Goal: Check status: Check status

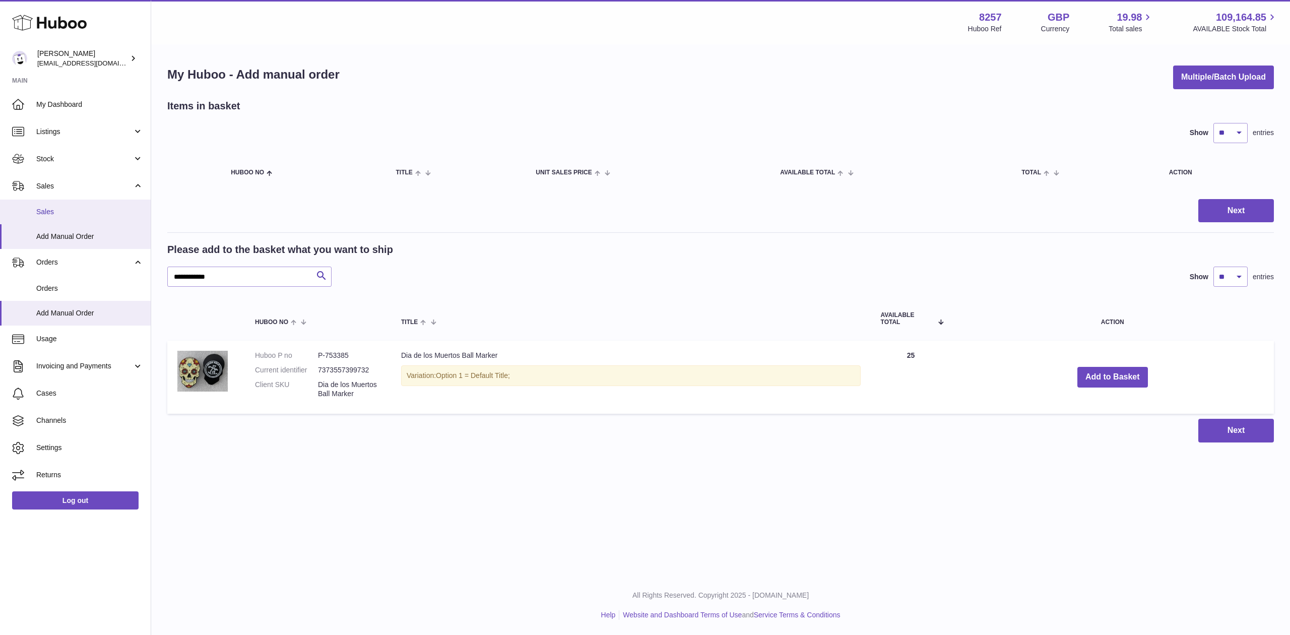
click at [95, 204] on link "Sales" at bounding box center [75, 212] width 151 height 25
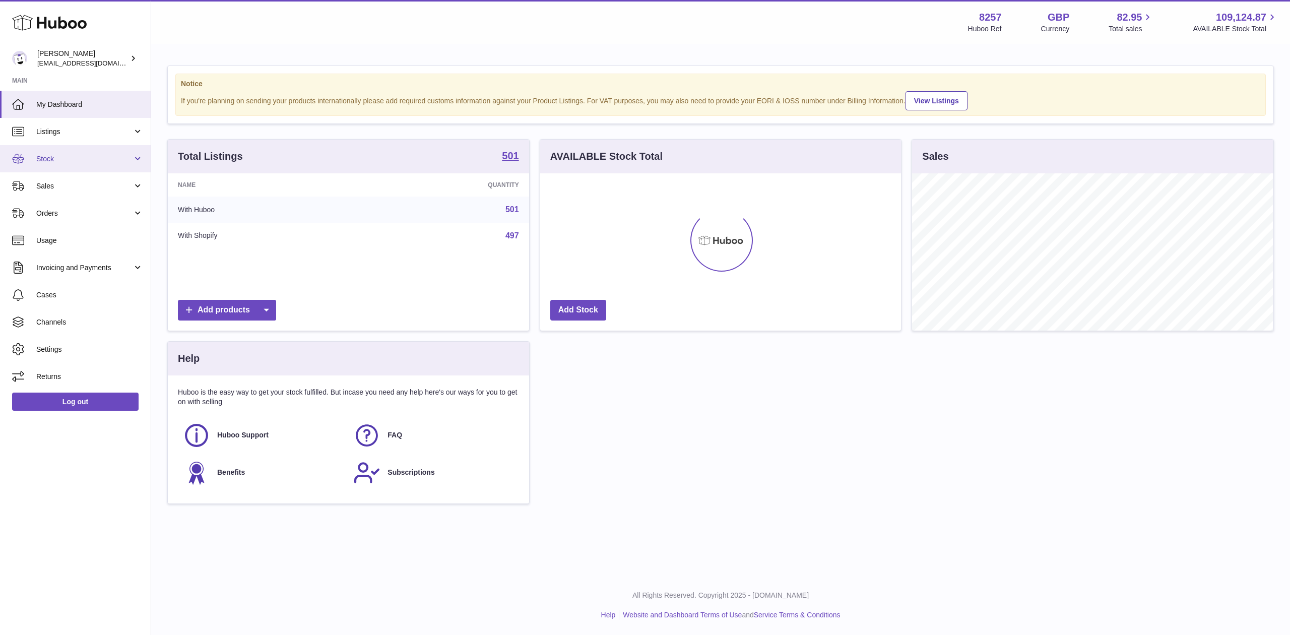
scroll to position [157, 361]
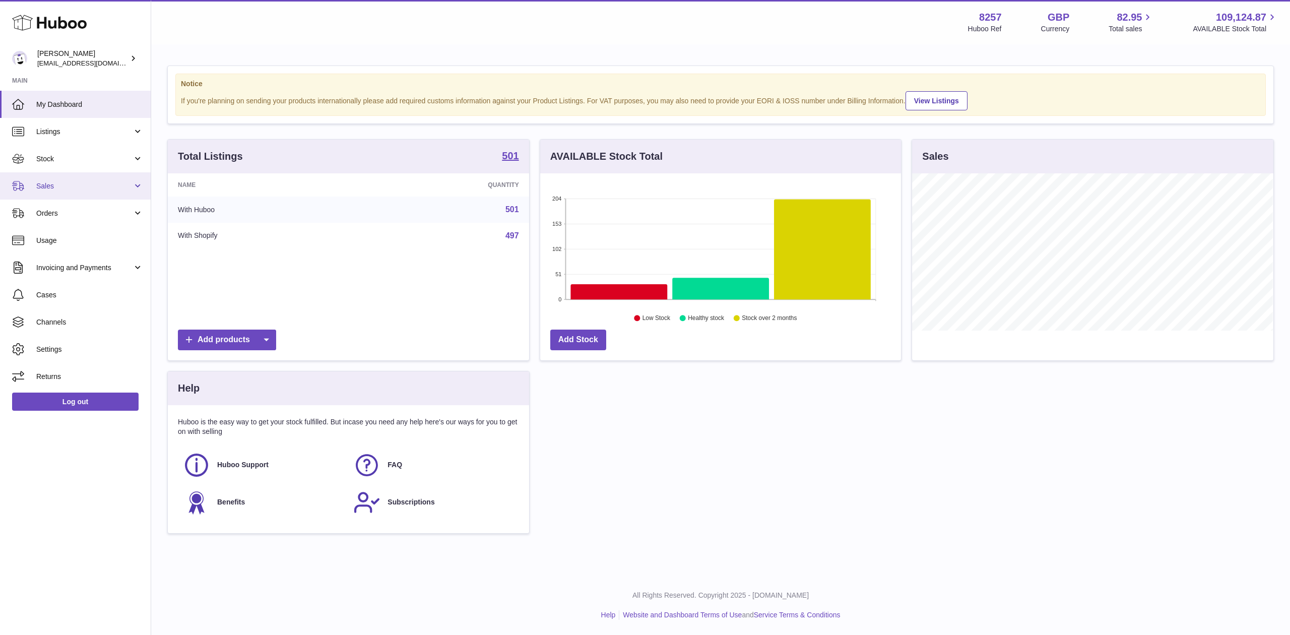
click at [63, 188] on span "Sales" at bounding box center [84, 186] width 96 height 10
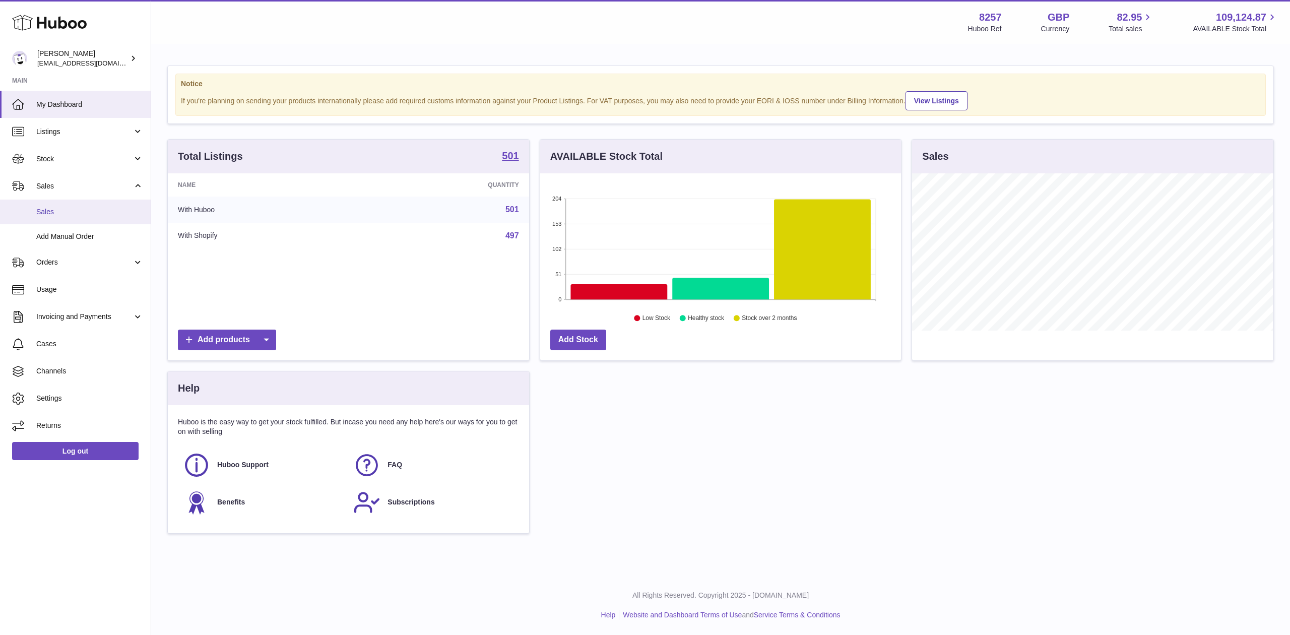
click at [75, 215] on span "Sales" at bounding box center [89, 212] width 107 height 10
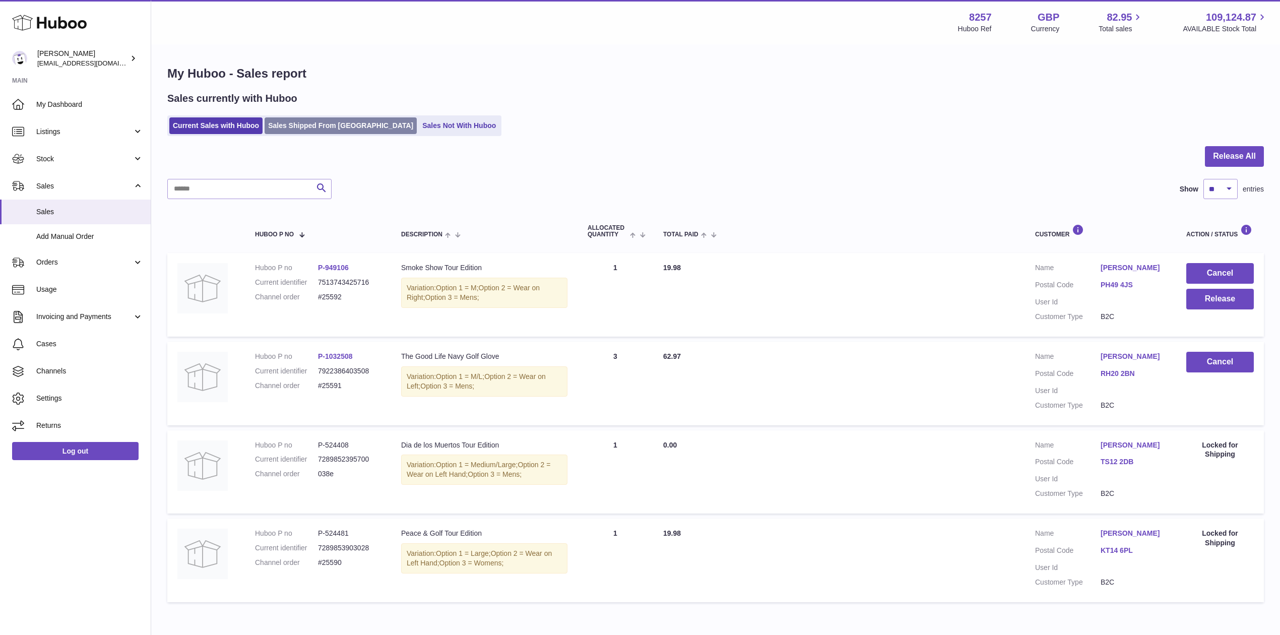
click at [296, 128] on link "Sales Shipped From [GEOGRAPHIC_DATA]" at bounding box center [341, 125] width 152 height 17
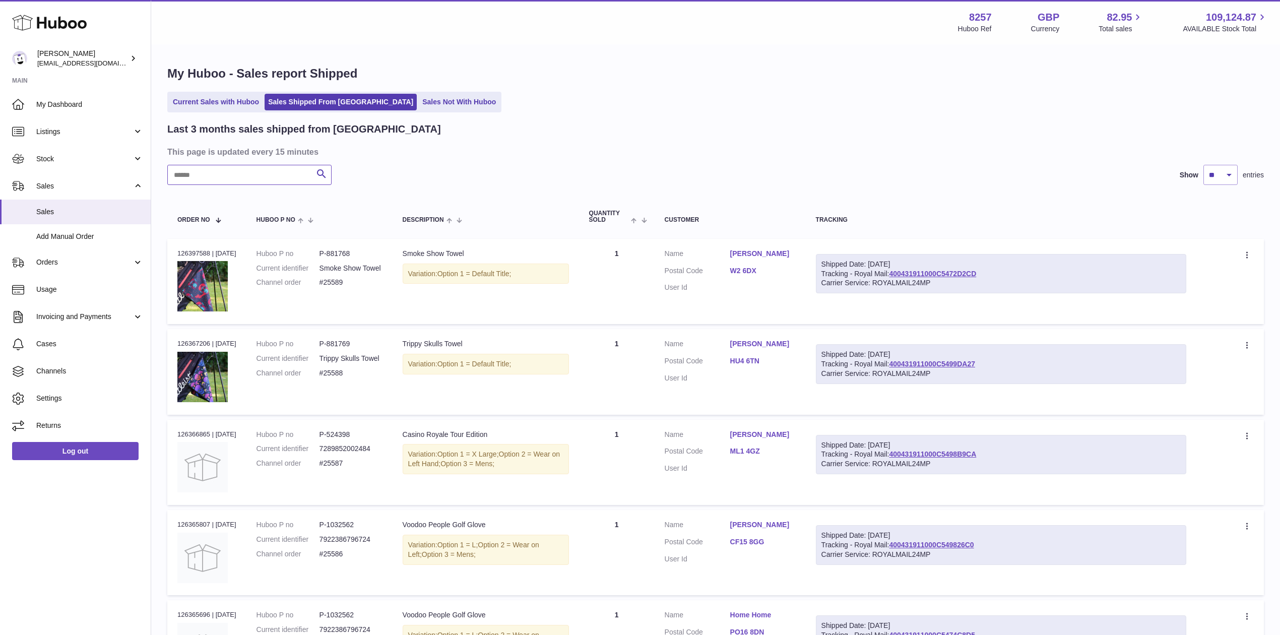
click at [242, 169] on input "text" at bounding box center [249, 175] width 164 height 20
type input "****"
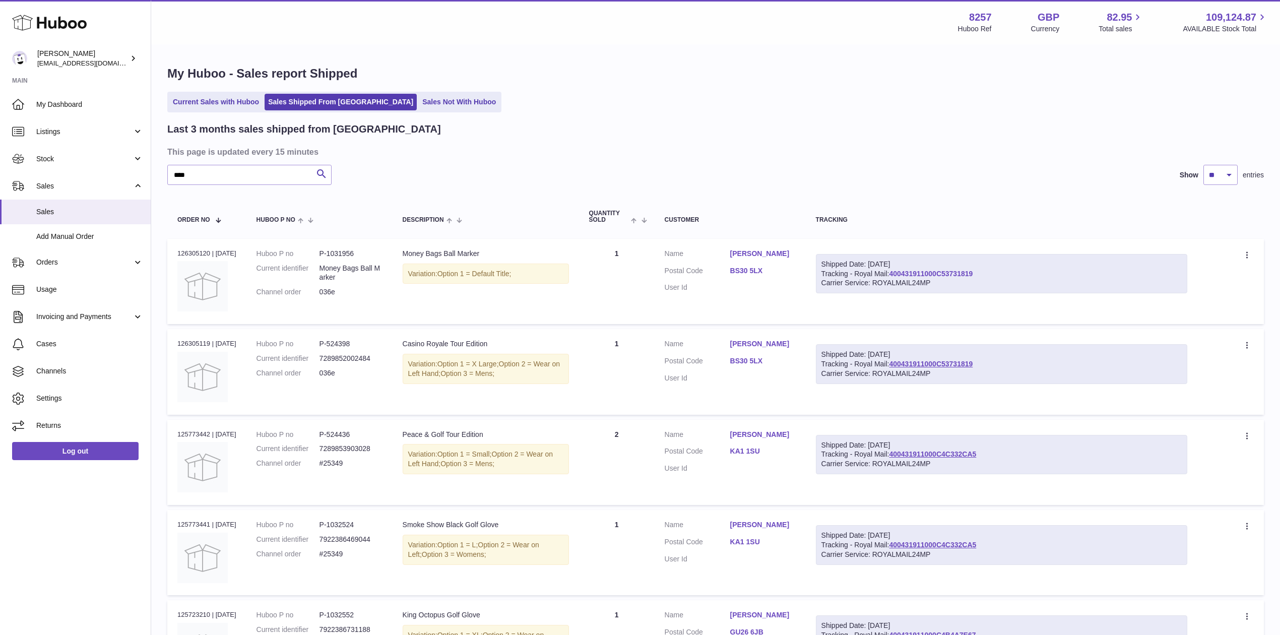
click at [936, 275] on link "400431911000C53731819" at bounding box center [931, 274] width 84 height 8
